Goal: Task Accomplishment & Management: Use online tool/utility

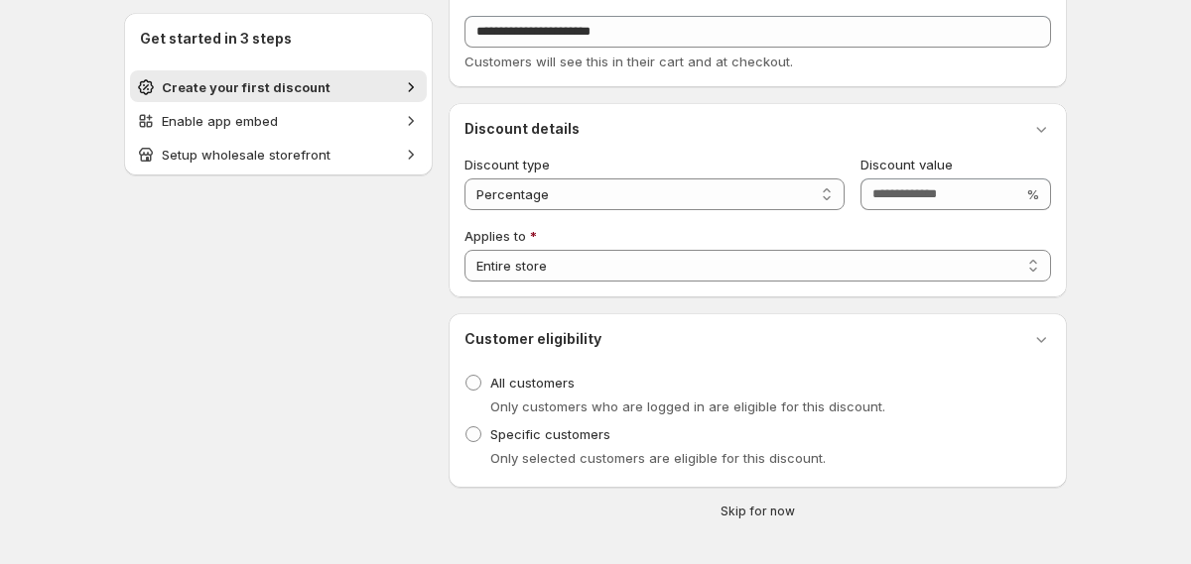
scroll to position [99, 0]
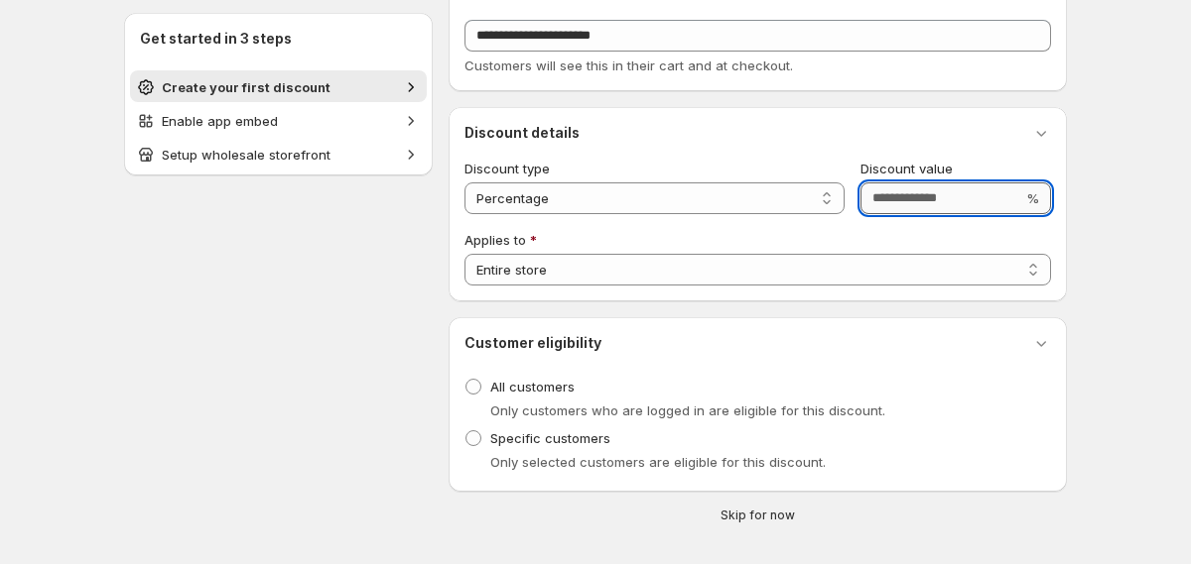
click at [893, 200] on input "Discount value" at bounding box center [941, 199] width 162 height 32
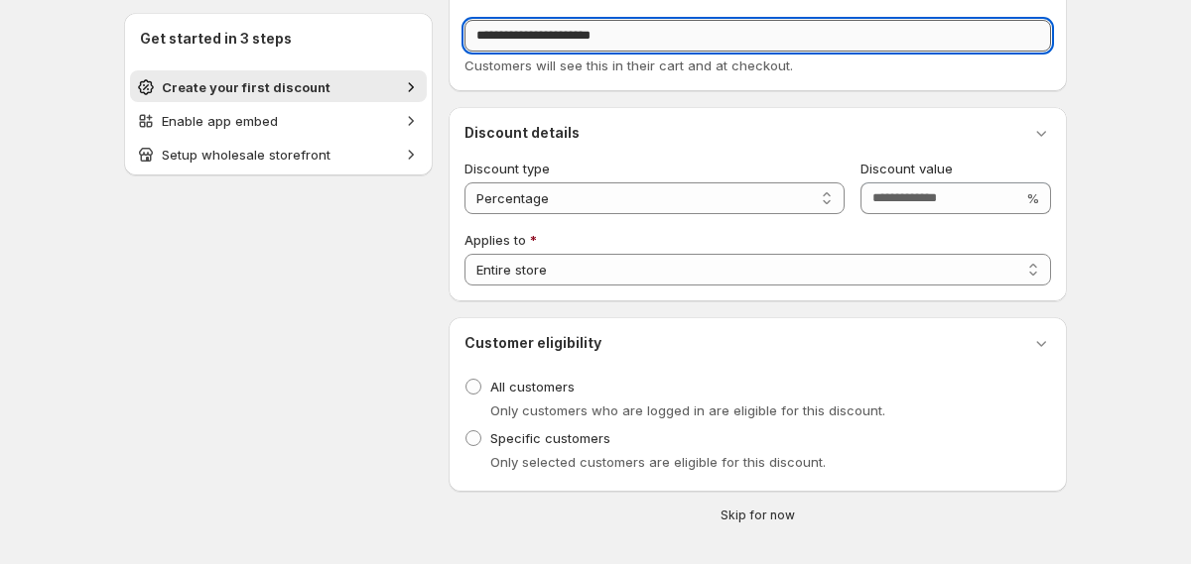
click at [640, 34] on input "**********" at bounding box center [757, 36] width 586 height 32
type input "**********"
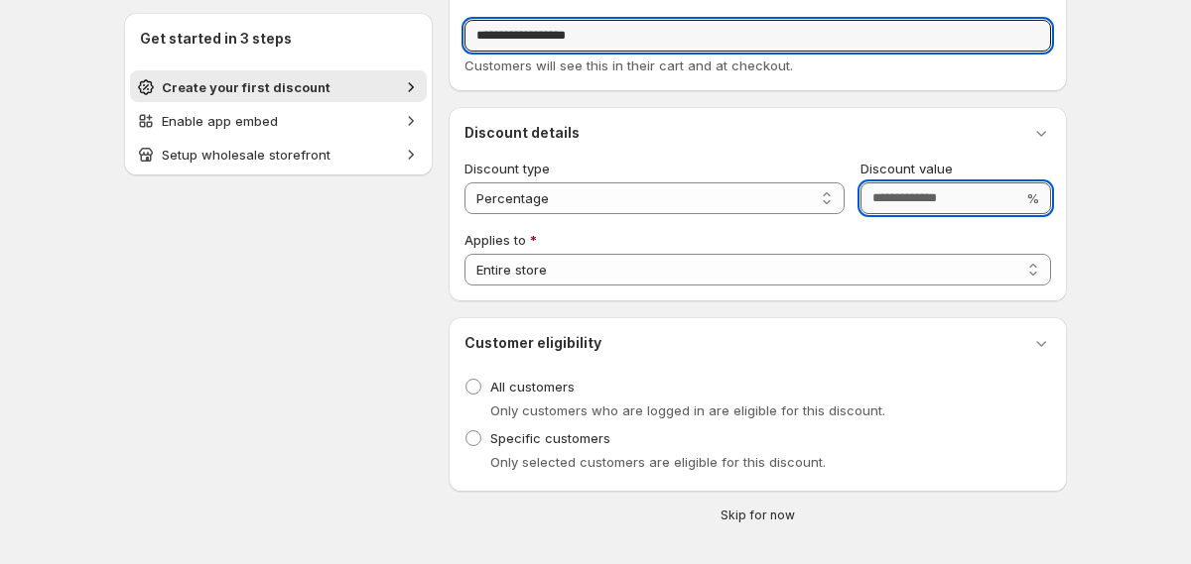
click at [889, 189] on input "Discount value" at bounding box center [941, 199] width 162 height 32
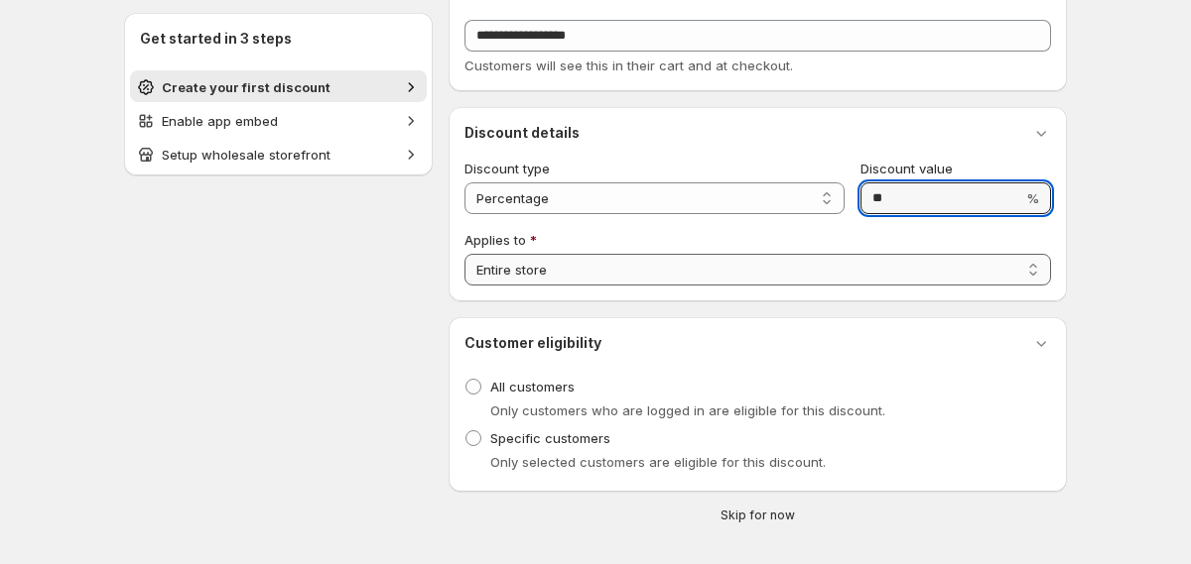
scroll to position [118, 0]
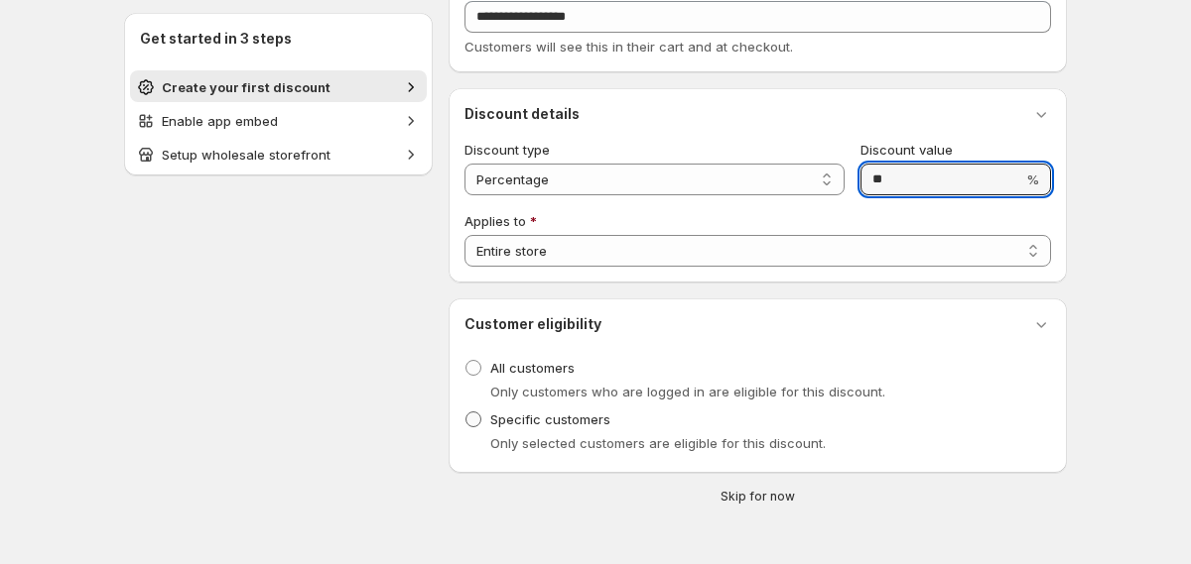
type input "**"
click at [473, 421] on span at bounding box center [473, 420] width 16 height 16
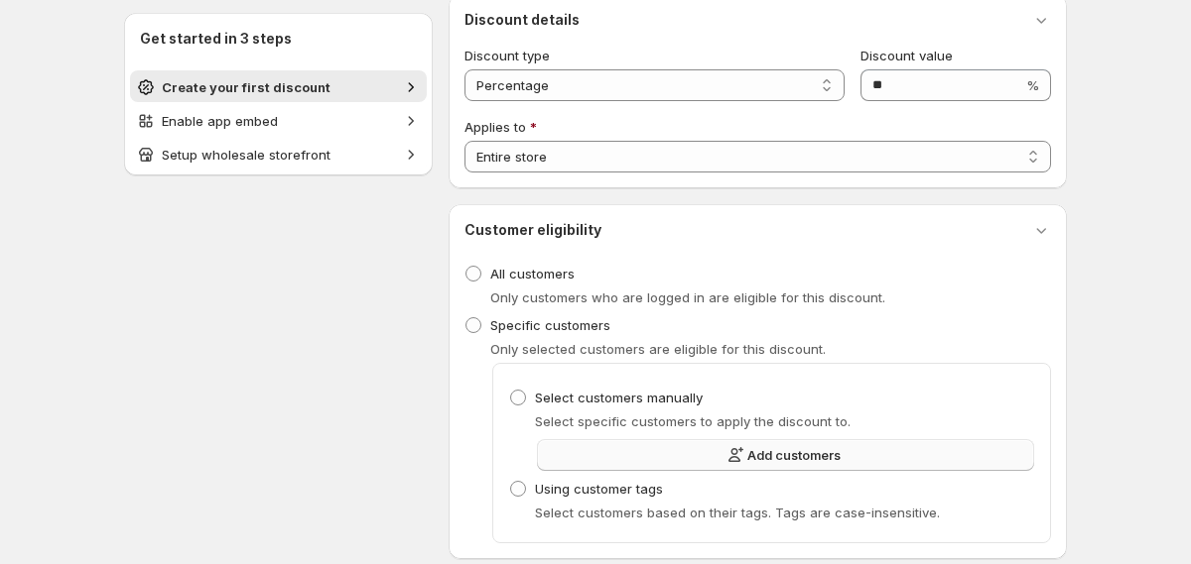
scroll to position [234, 0]
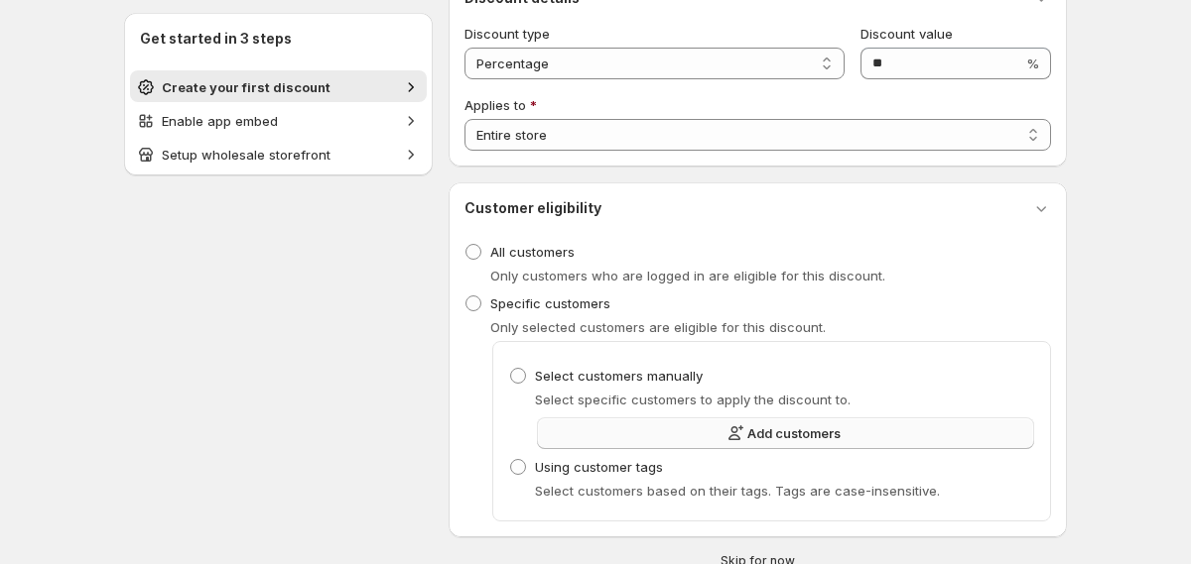
click at [753, 438] on span "Add customers" at bounding box center [793, 434] width 93 height 20
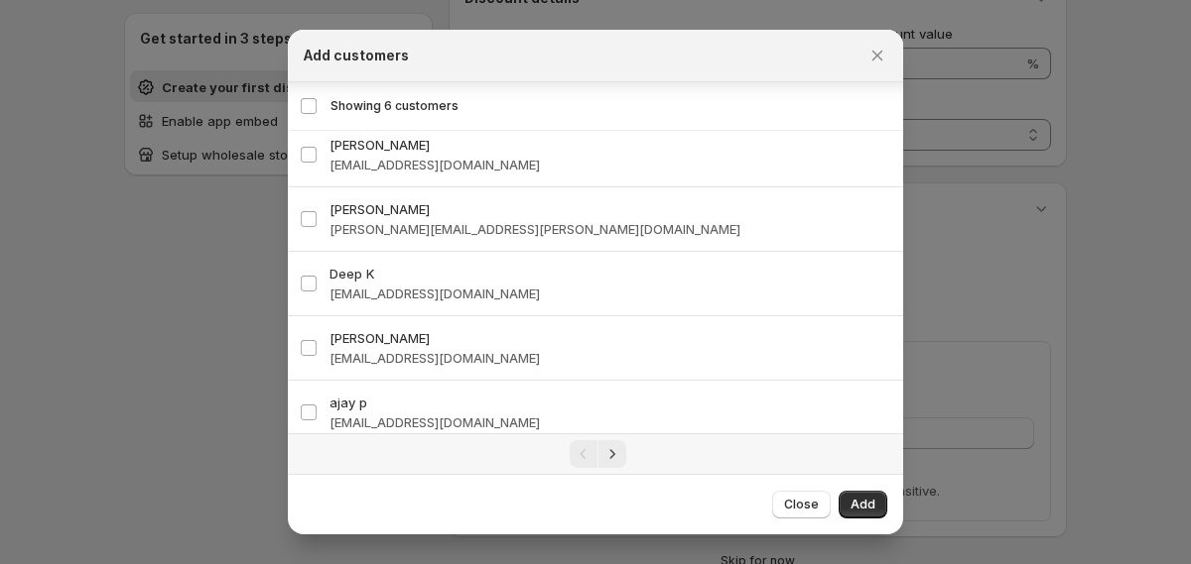
scroll to position [127, 0]
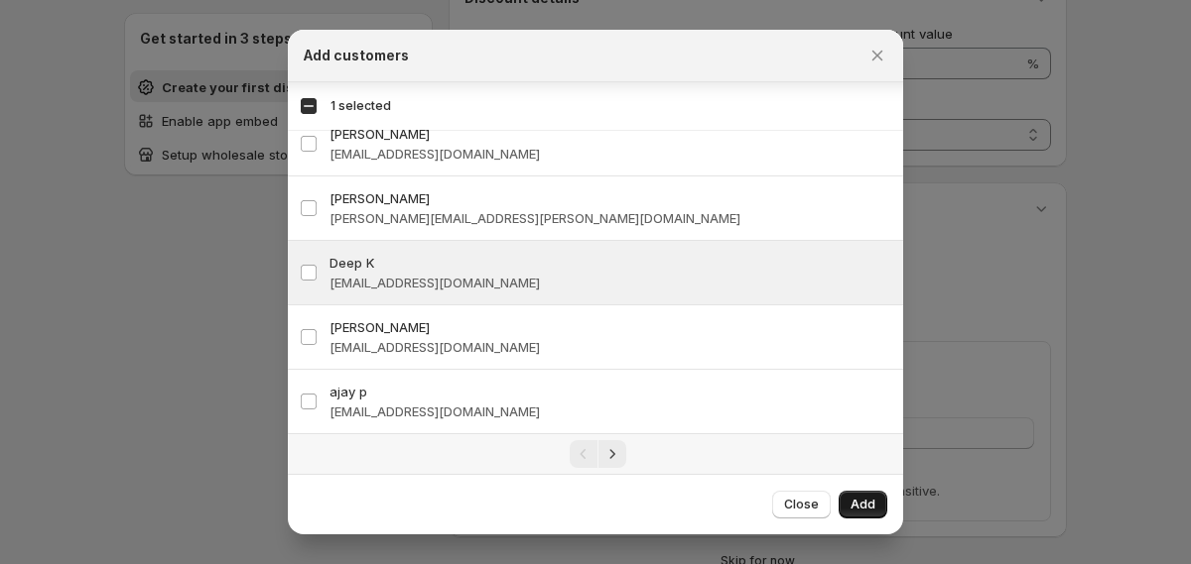
click at [861, 497] on button "Add" at bounding box center [862, 505] width 49 height 28
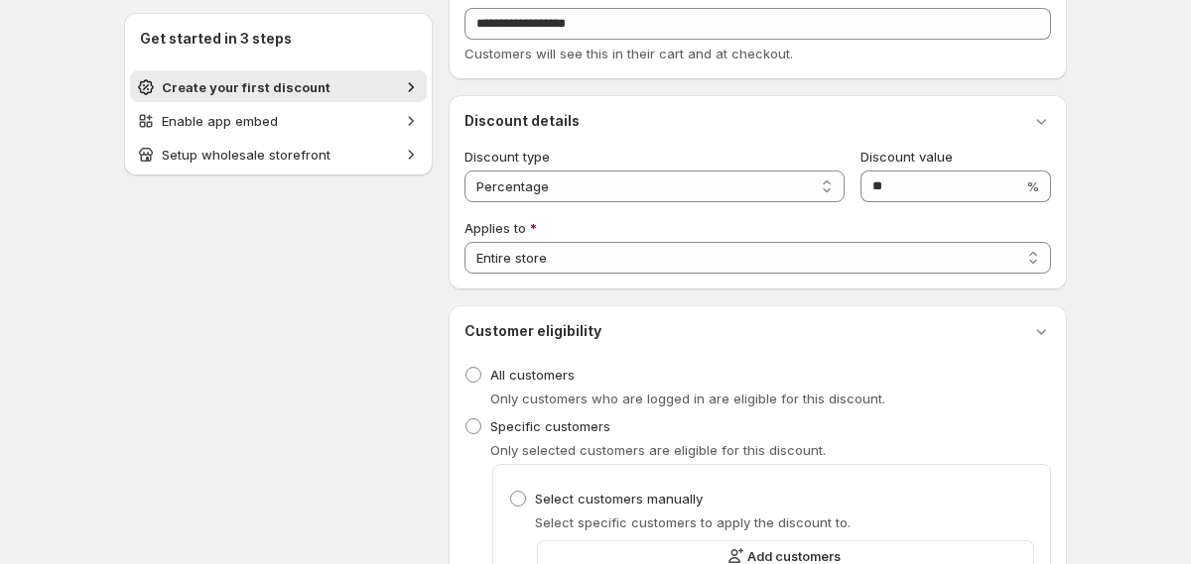
scroll to position [0, 0]
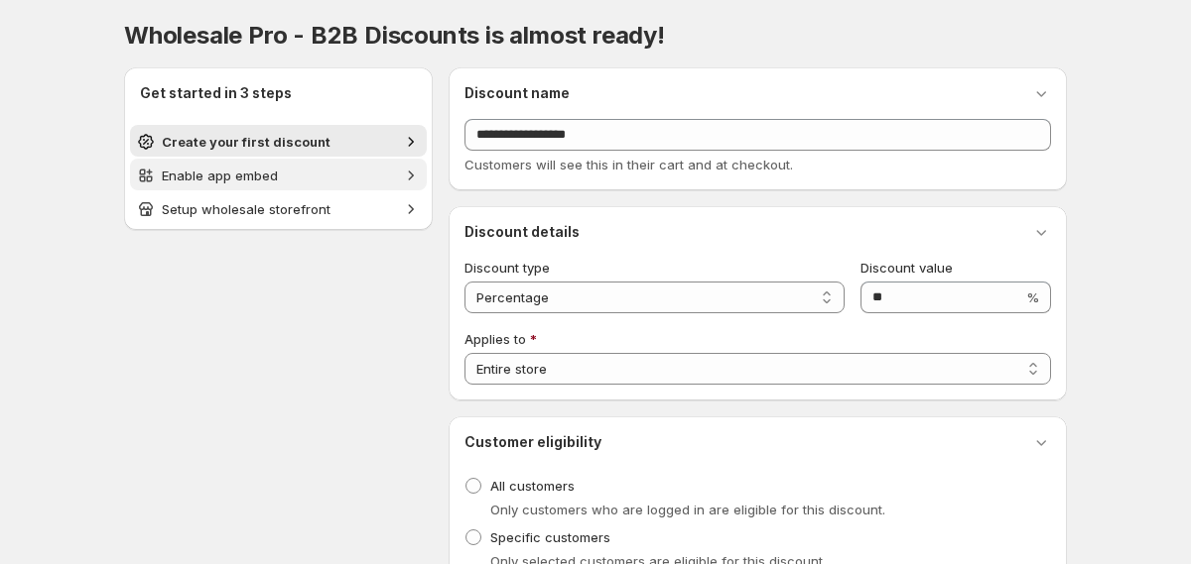
click at [366, 169] on span "Enable app embed" at bounding box center [278, 176] width 233 height 20
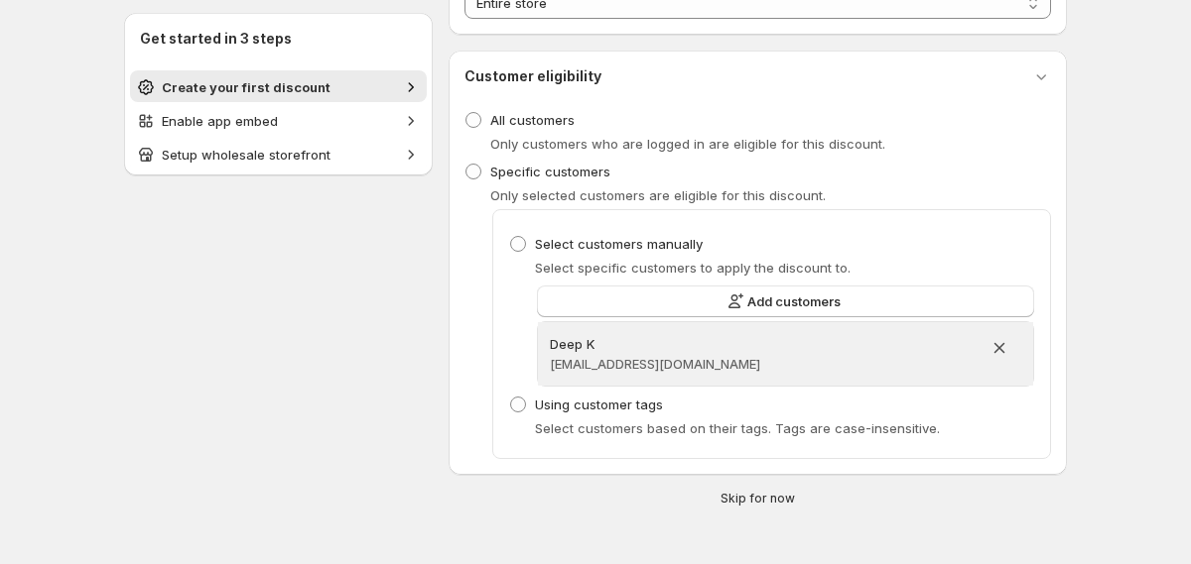
scroll to position [280, 0]
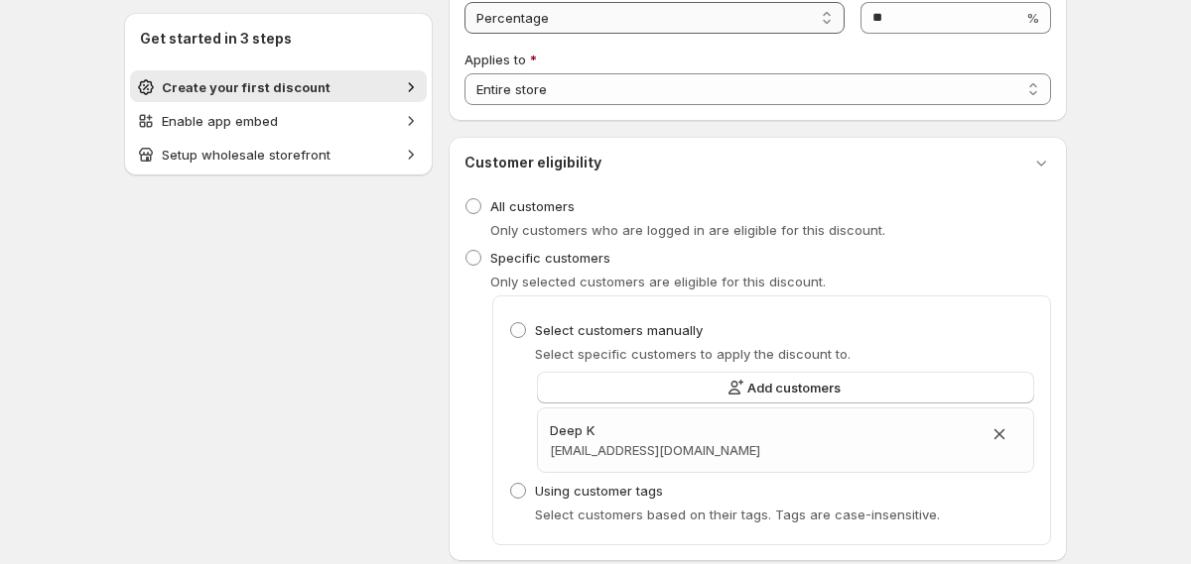
type input "**********"
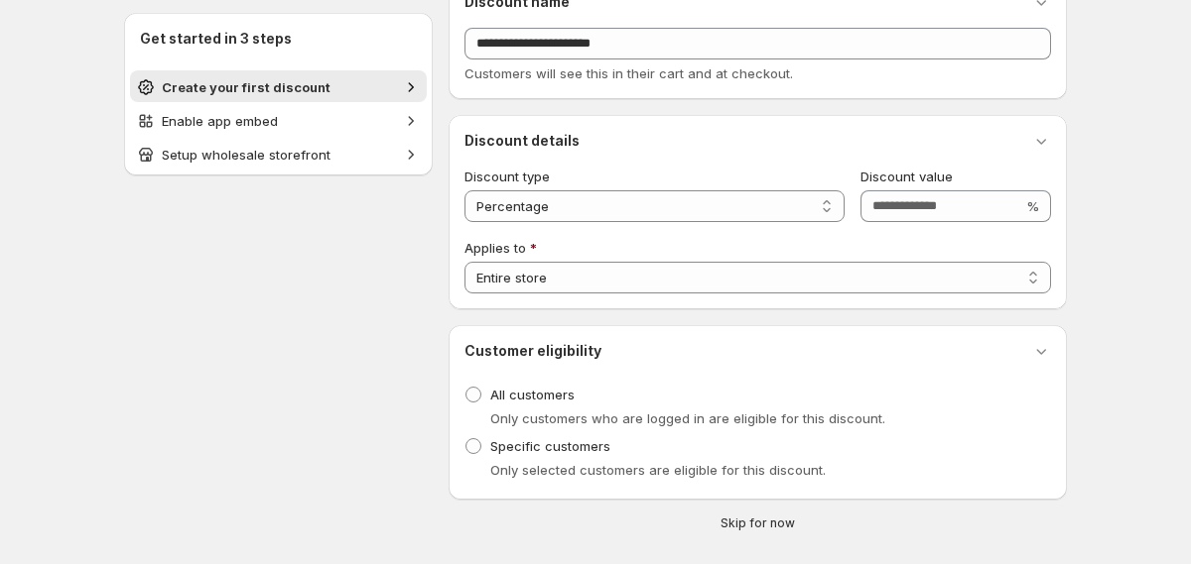
scroll to position [88, 0]
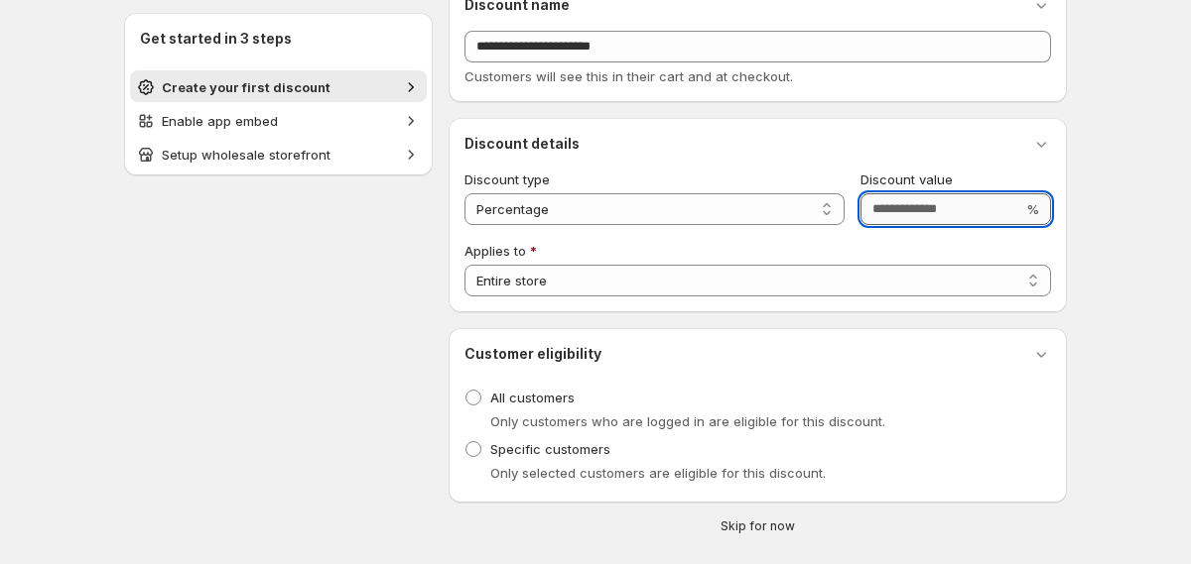
click at [917, 197] on input "Discount value" at bounding box center [941, 209] width 162 height 32
type input "**"
click at [538, 447] on span "Specific customers" at bounding box center [550, 449] width 120 height 16
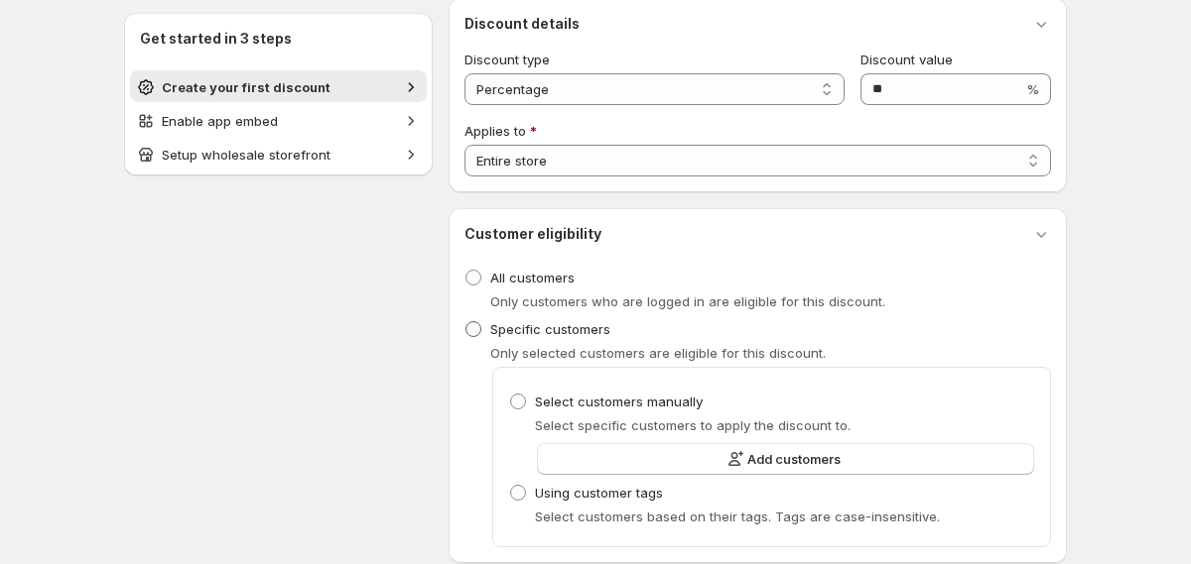
scroll to position [209, 0]
click at [791, 454] on span "Add customers" at bounding box center [793, 458] width 93 height 20
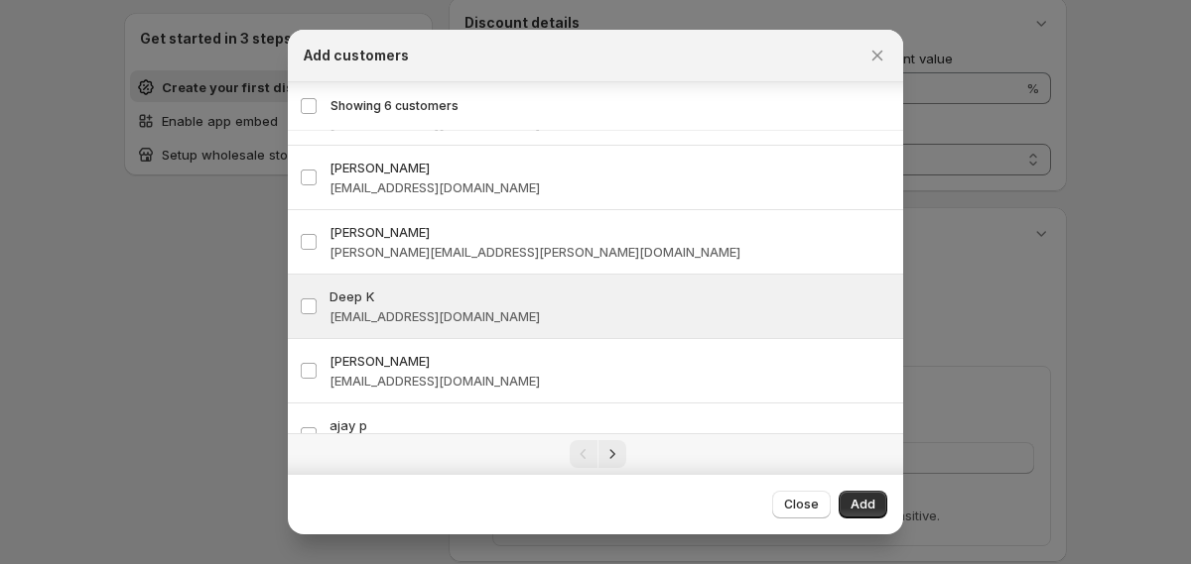
scroll to position [92, 0]
click at [424, 292] on h3 "Deep K" at bounding box center [610, 298] width 562 height 20
click at [870, 506] on span "Add" at bounding box center [862, 505] width 25 height 16
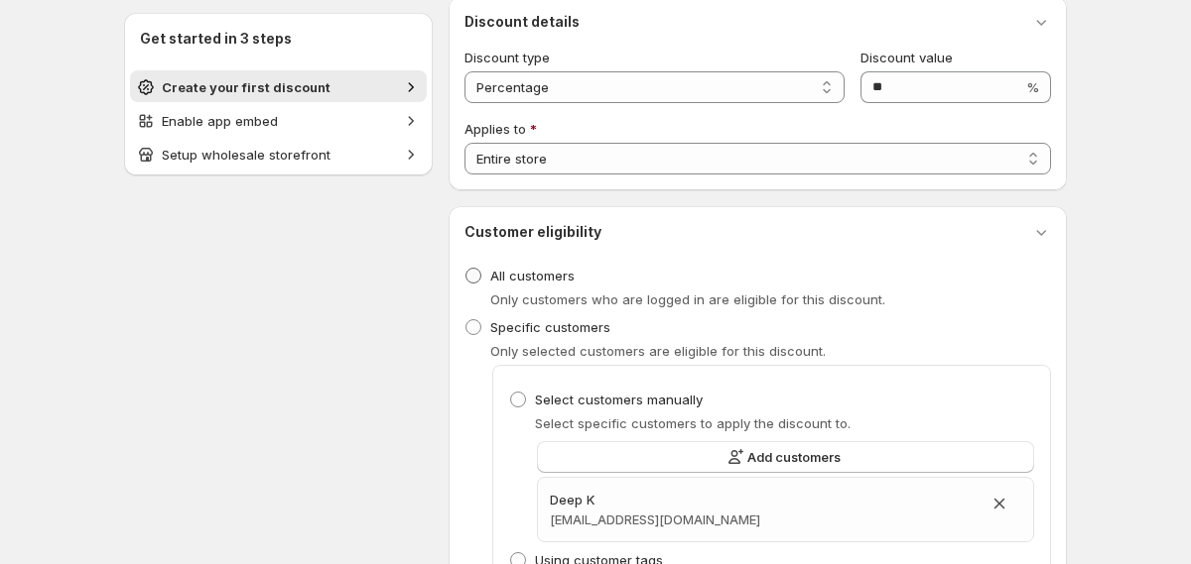
scroll to position [212, 0]
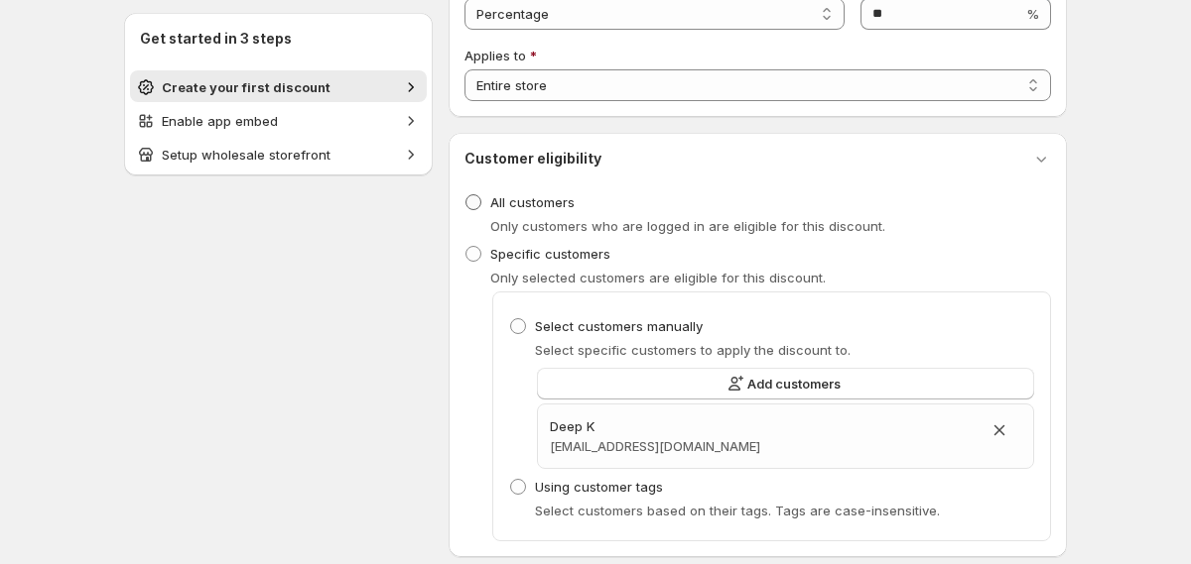
click at [471, 200] on span at bounding box center [473, 202] width 16 height 16
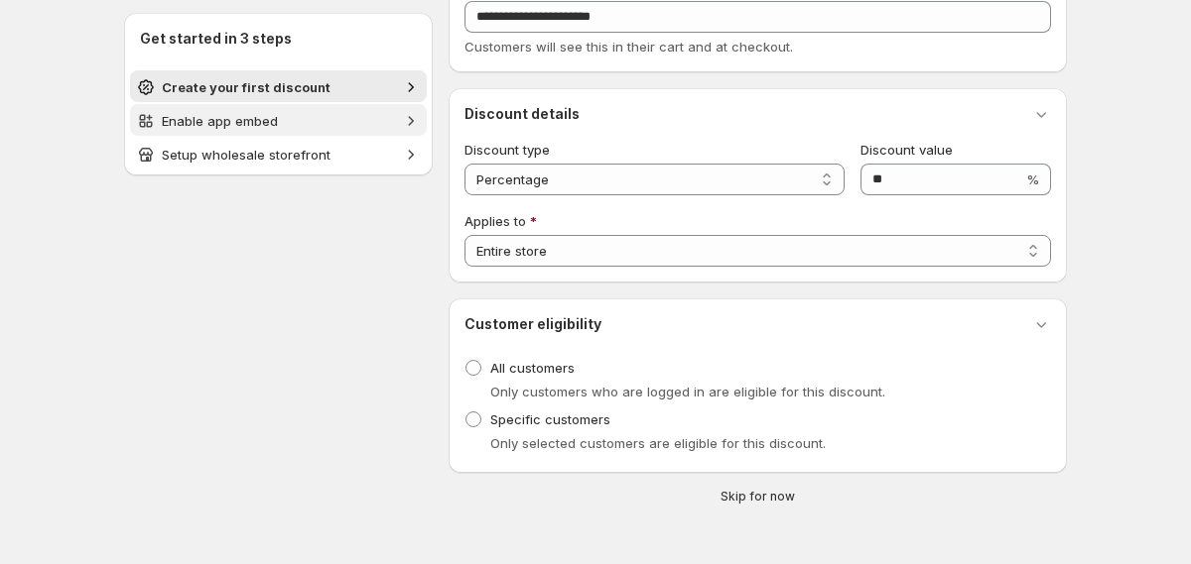
click at [320, 126] on span "Enable app embed" at bounding box center [278, 121] width 233 height 20
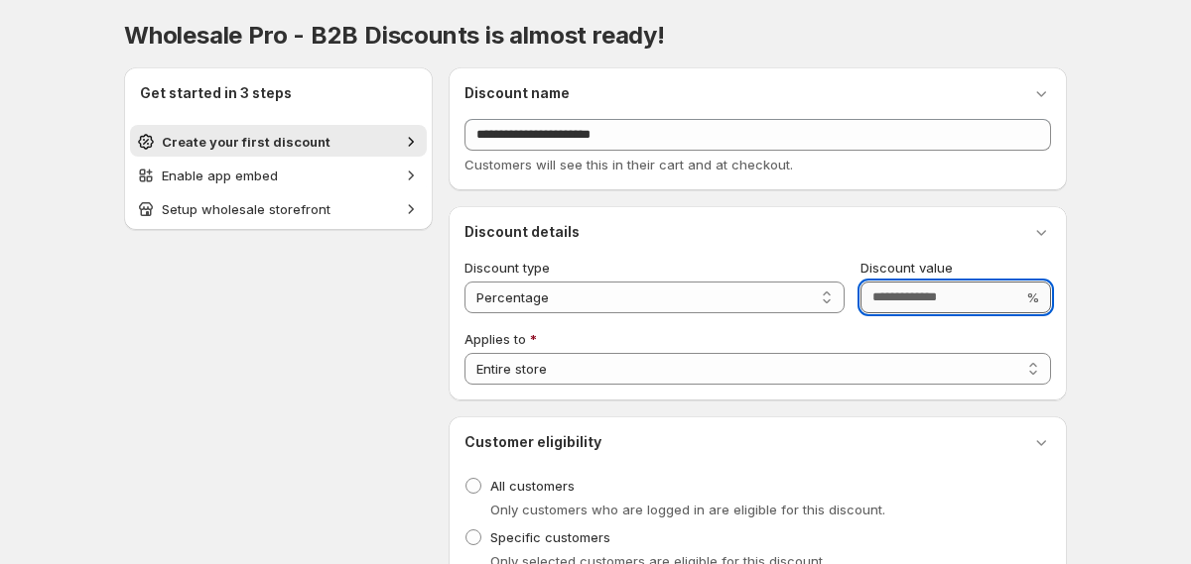
click at [942, 293] on input "Discount value" at bounding box center [941, 298] width 162 height 32
type input "**"
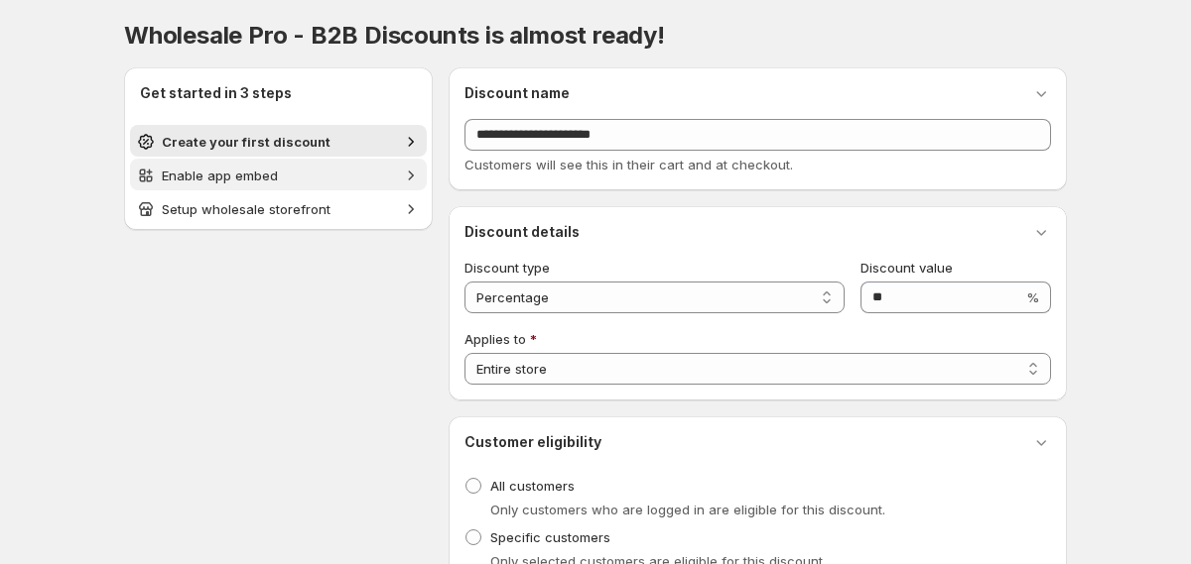
click at [346, 172] on span "Enable app embed" at bounding box center [278, 176] width 233 height 20
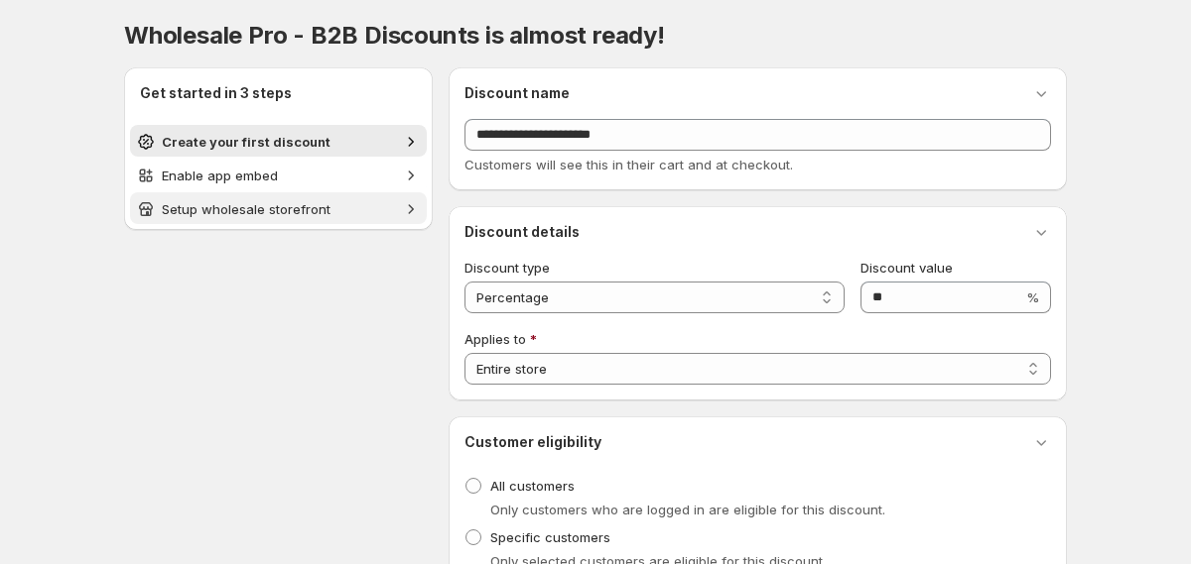
click at [355, 205] on span "Setup wholesale storefront" at bounding box center [278, 209] width 233 height 20
